Goal: Navigation & Orientation: Find specific page/section

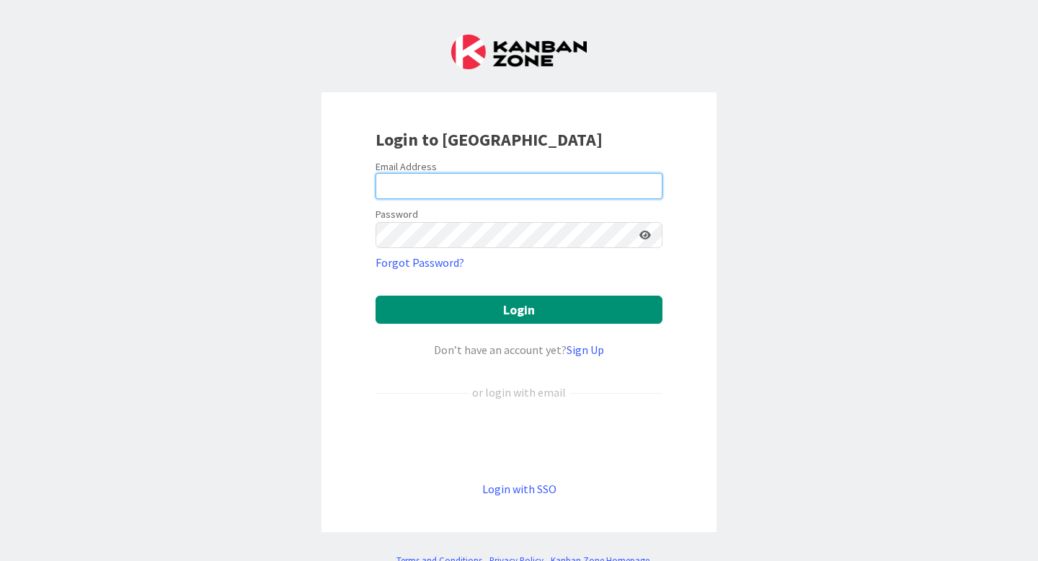
click at [499, 187] on input "email" at bounding box center [519, 186] width 287 height 26
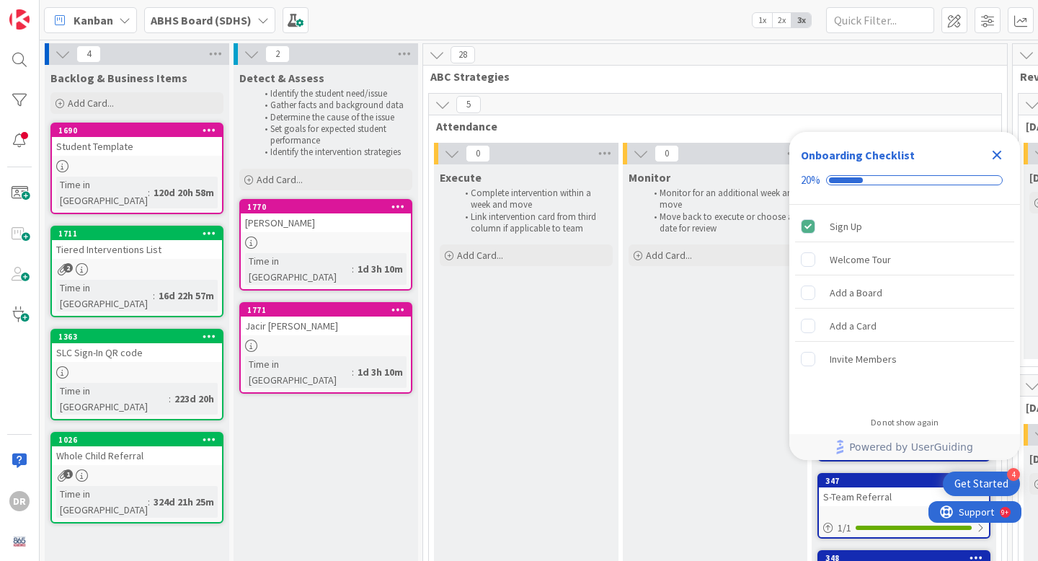
click at [221, 8] on div "ABHS Board (SDHS)" at bounding box center [209, 20] width 131 height 26
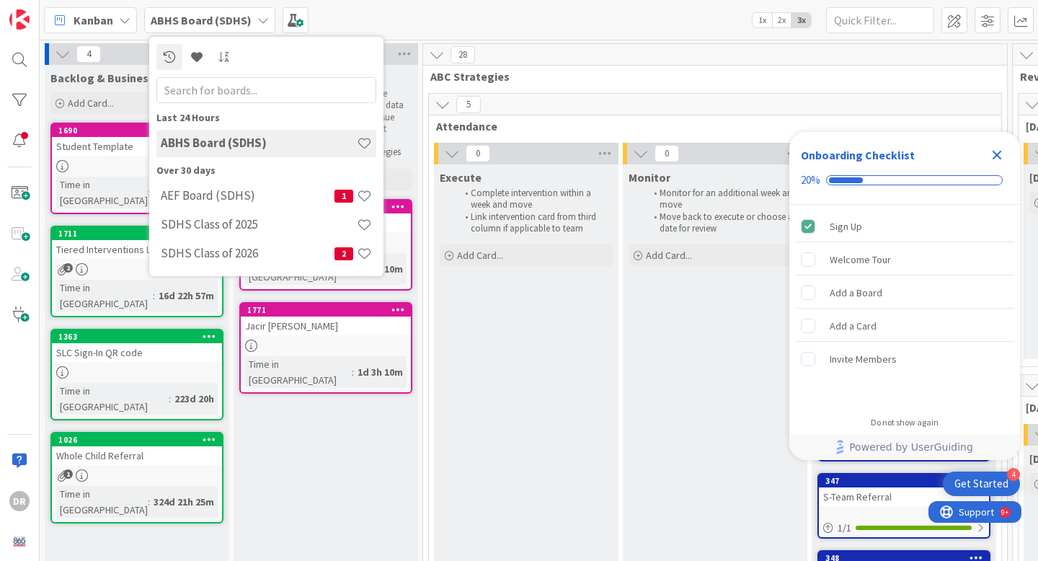
click at [222, 17] on b "ABHS Board (SDHS)" at bounding box center [201, 20] width 101 height 14
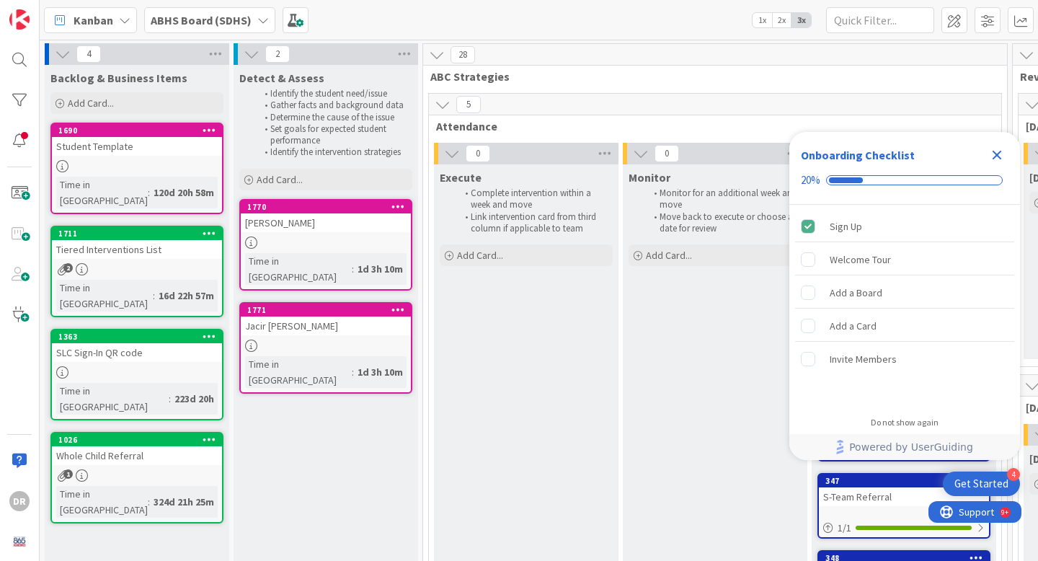
click at [994, 158] on icon "Close Checklist" at bounding box center [997, 155] width 9 height 9
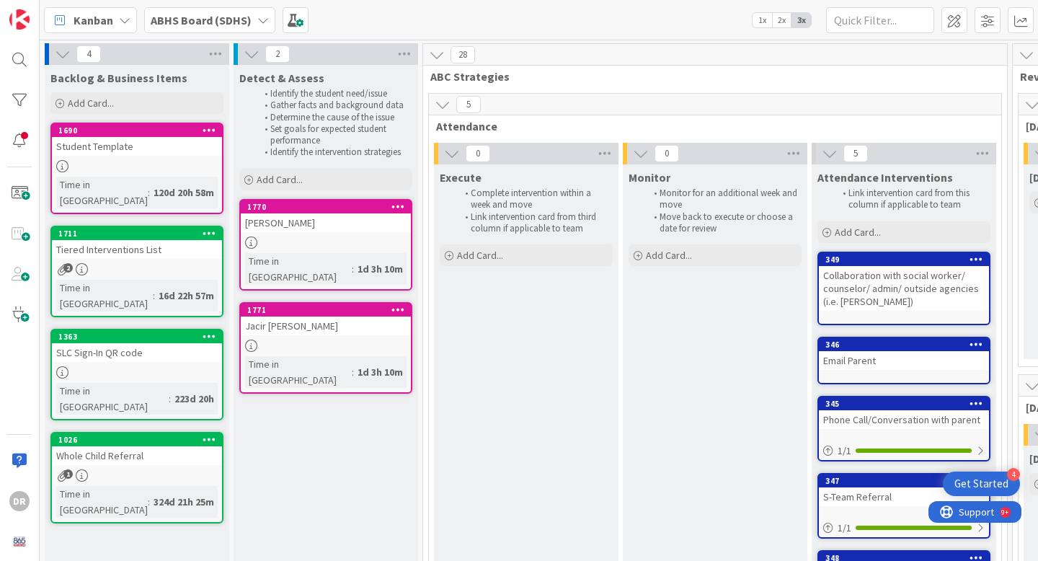
click at [334, 234] on link "1770 [PERSON_NAME] Time in [GEOGRAPHIC_DATA] : 1d 3h 10m" at bounding box center [325, 245] width 173 height 92
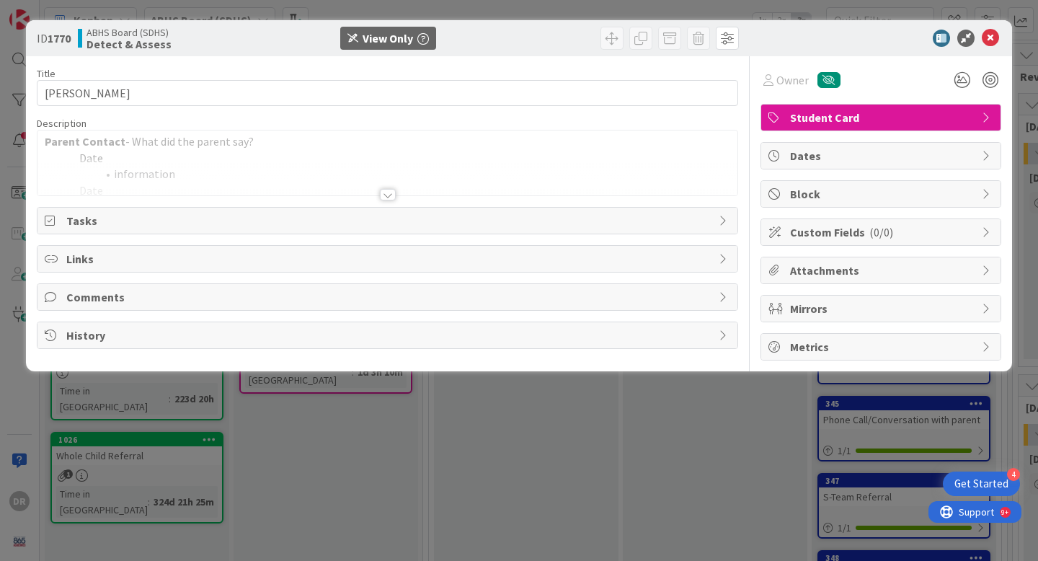
click at [389, 192] on div at bounding box center [388, 195] width 16 height 12
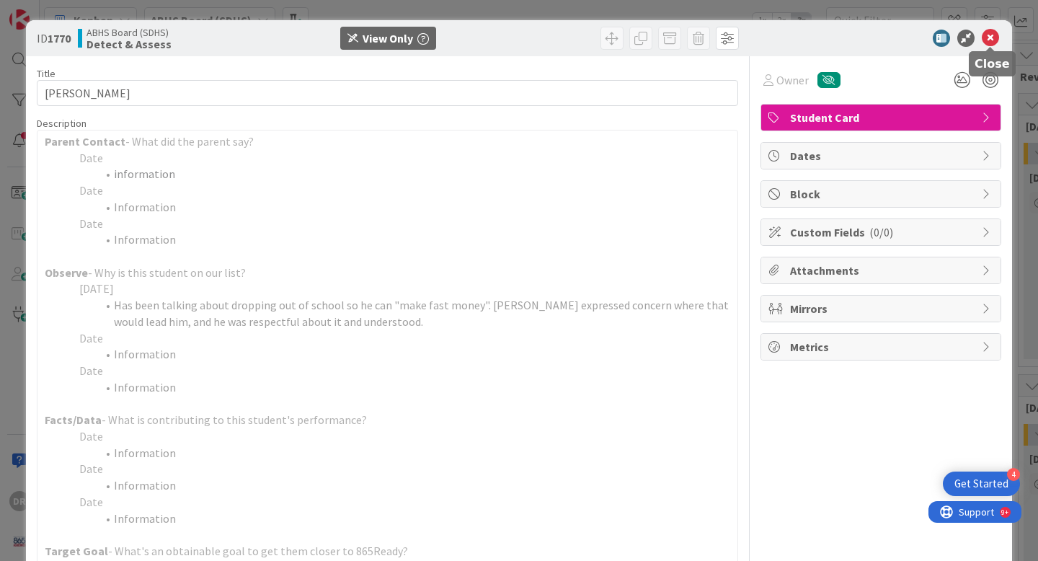
click at [996, 44] on icon at bounding box center [990, 38] width 17 height 17
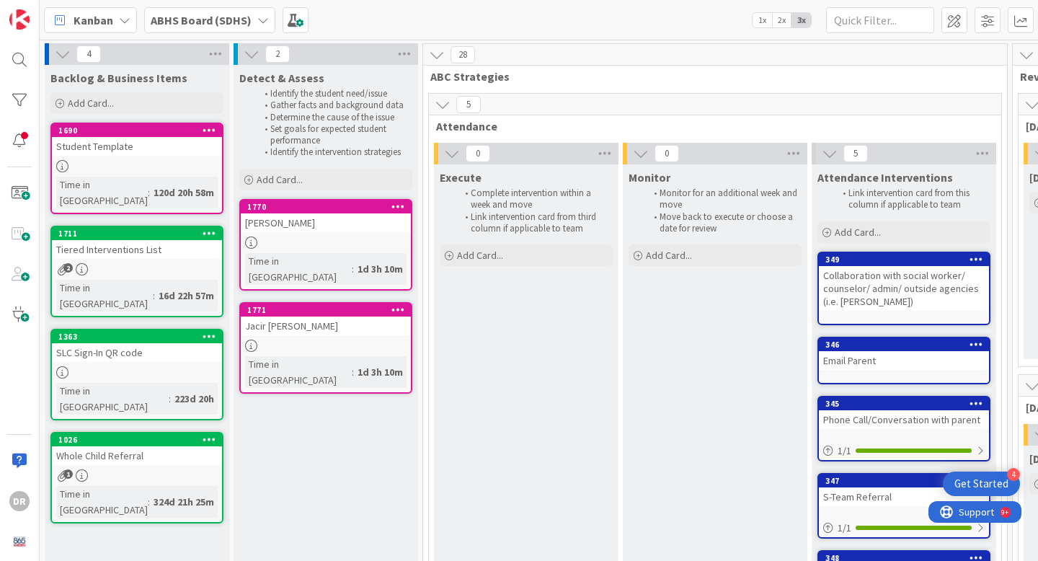
click at [337, 317] on div "Jacir [PERSON_NAME]" at bounding box center [326, 326] width 170 height 19
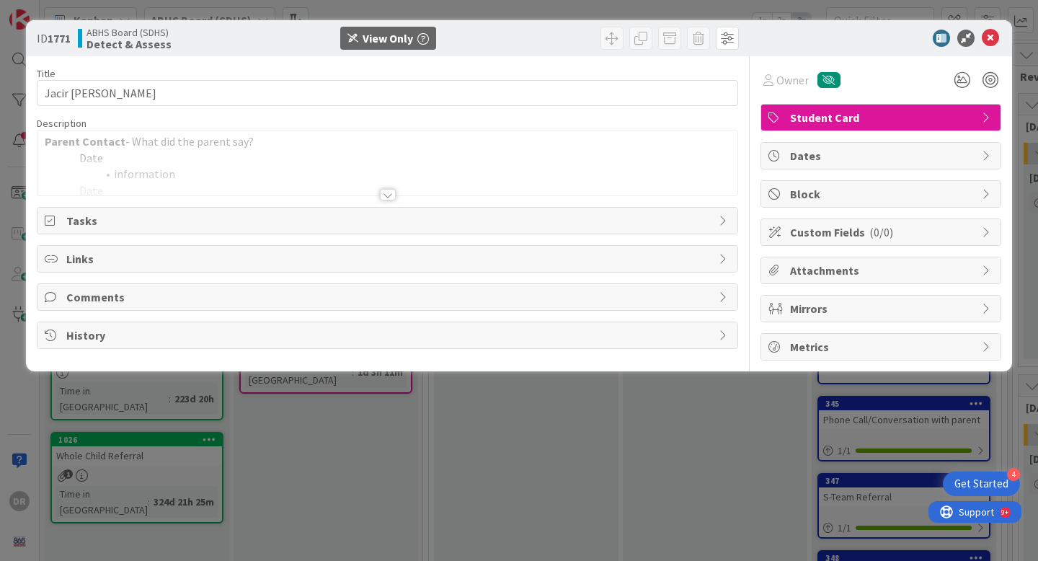
click at [383, 200] on div "Title 12 / 128 Jacir [PERSON_NAME] Description Parent Contact - What did the pa…" at bounding box center [388, 208] width 702 height 304
click at [386, 196] on div at bounding box center [388, 195] width 16 height 12
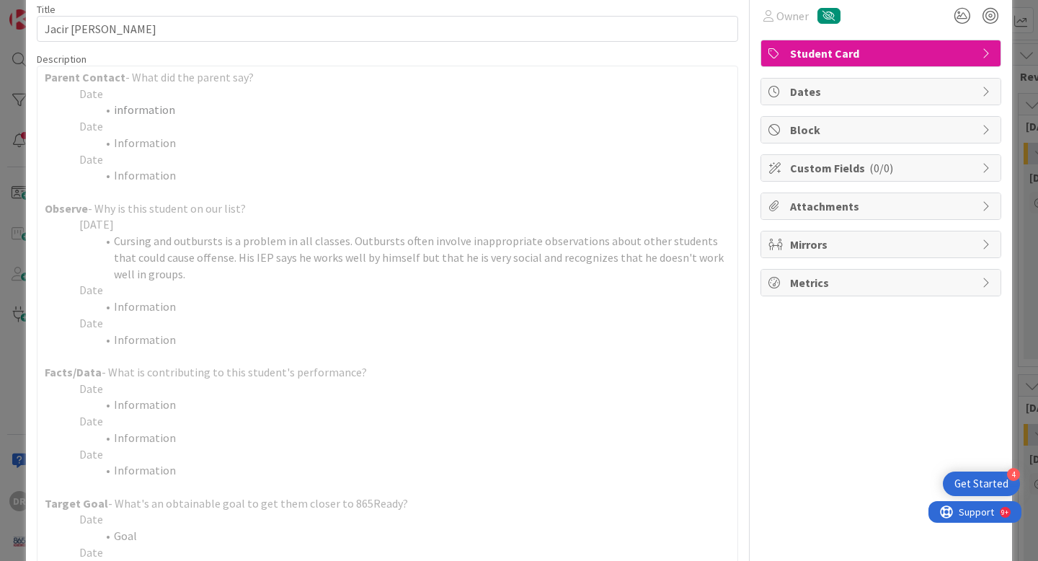
scroll to position [63, 0]
